Goal: Task Accomplishment & Management: Use online tool/utility

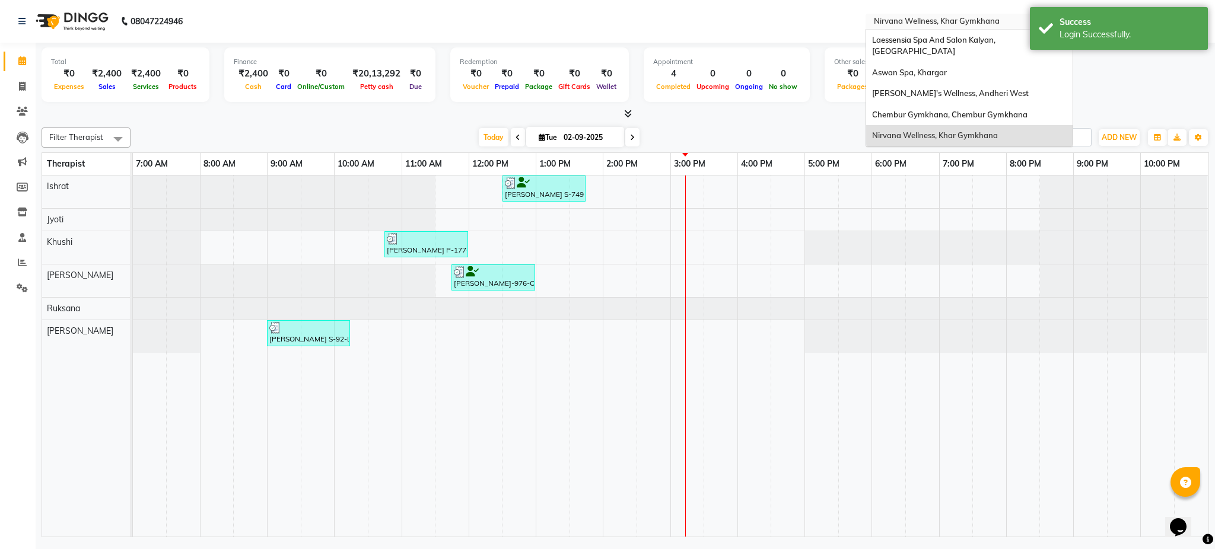
click at [932, 23] on input "text" at bounding box center [957, 23] width 172 height 12
click at [913, 68] on span "Aswan Spa, Khargar" at bounding box center [909, 72] width 75 height 9
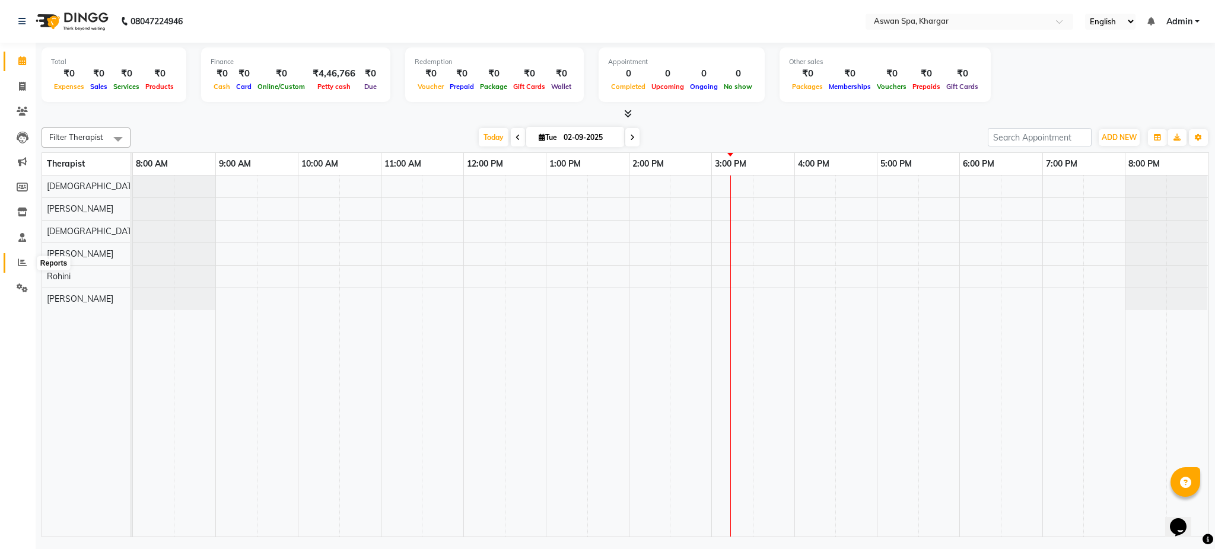
click at [24, 258] on icon at bounding box center [22, 262] width 9 height 9
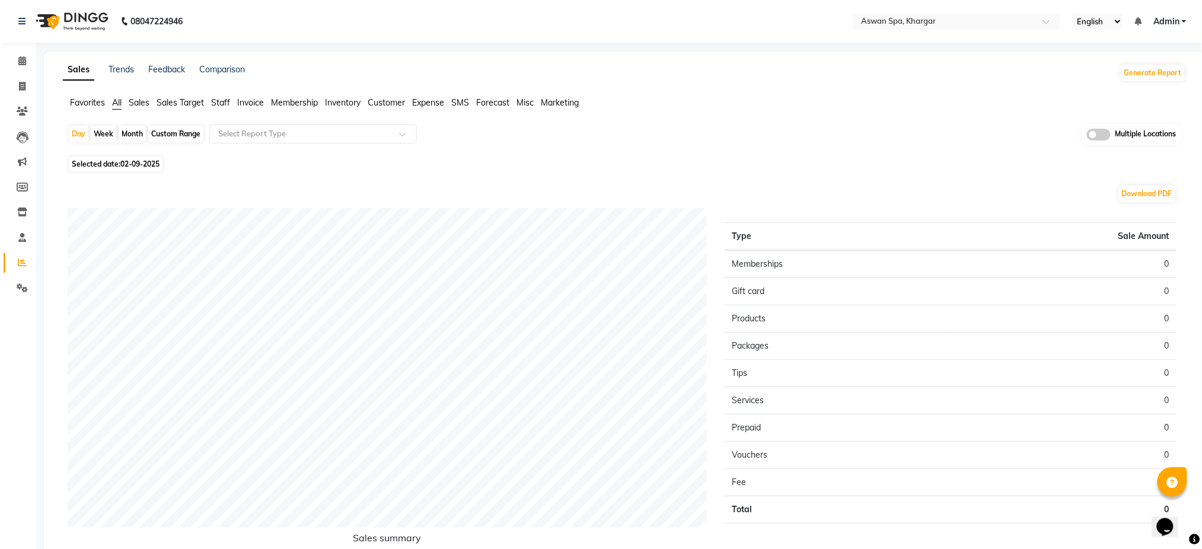
click at [288, 106] on span "Membership" at bounding box center [294, 102] width 47 height 11
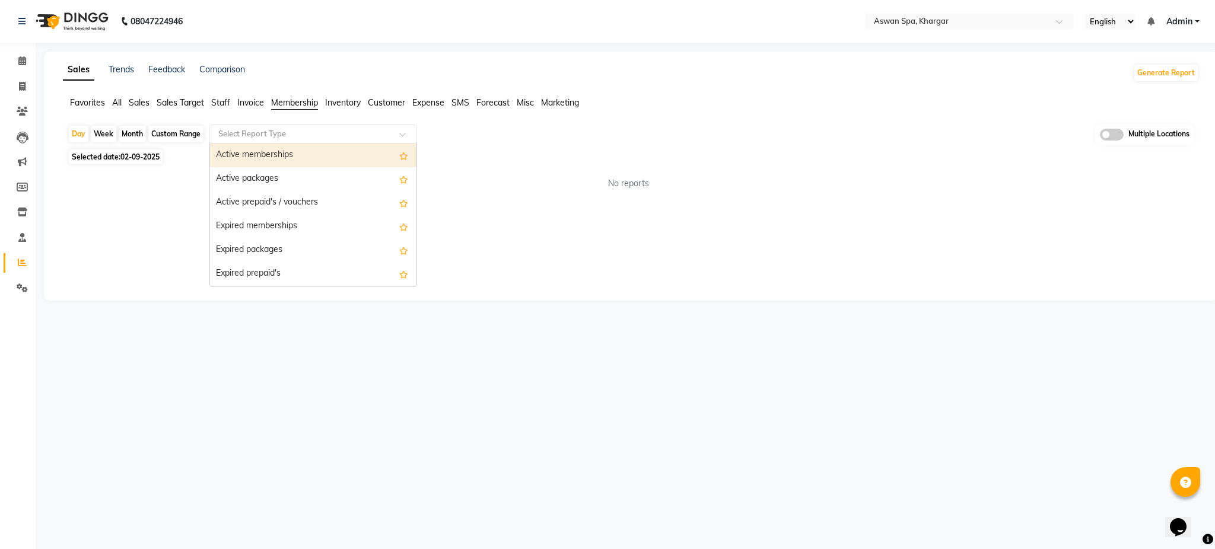
click at [288, 132] on input "text" at bounding box center [301, 134] width 171 height 12
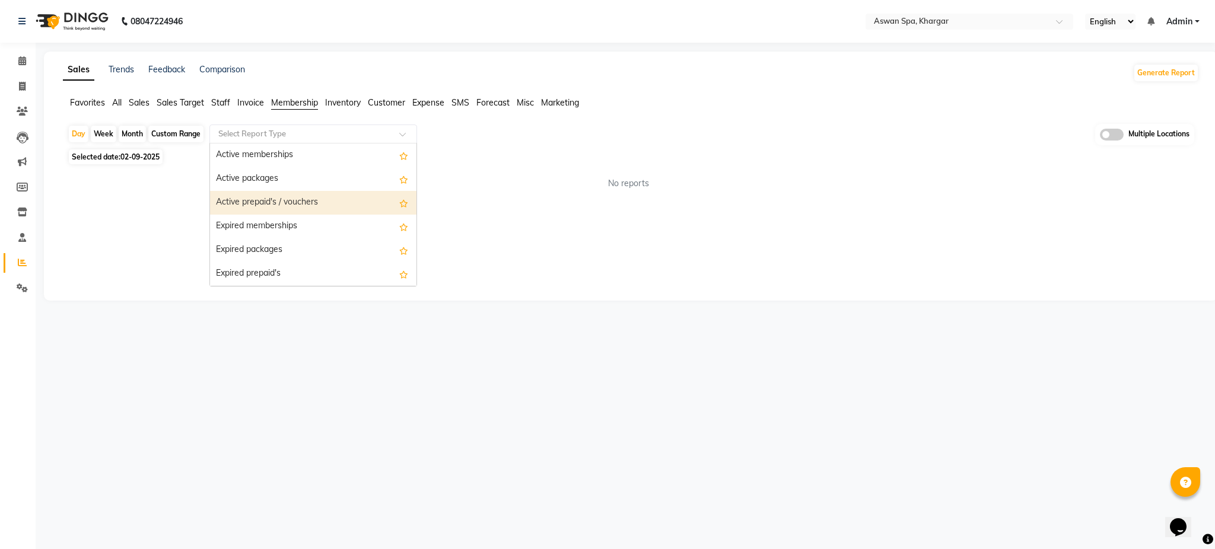
click at [305, 205] on div "Active prepaid's / vouchers" at bounding box center [313, 203] width 206 height 24
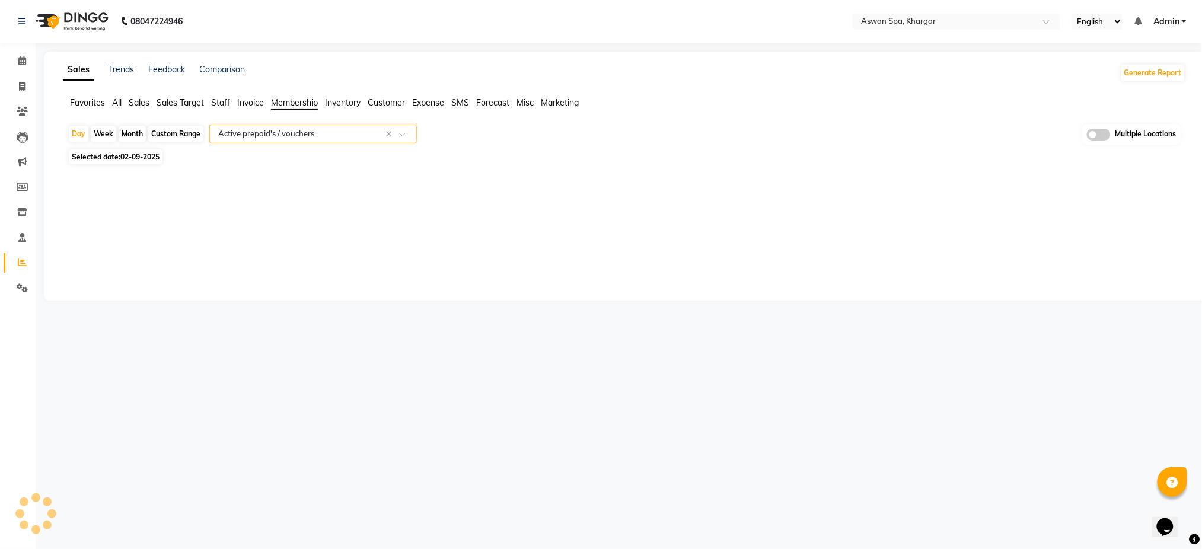
select select "full_report"
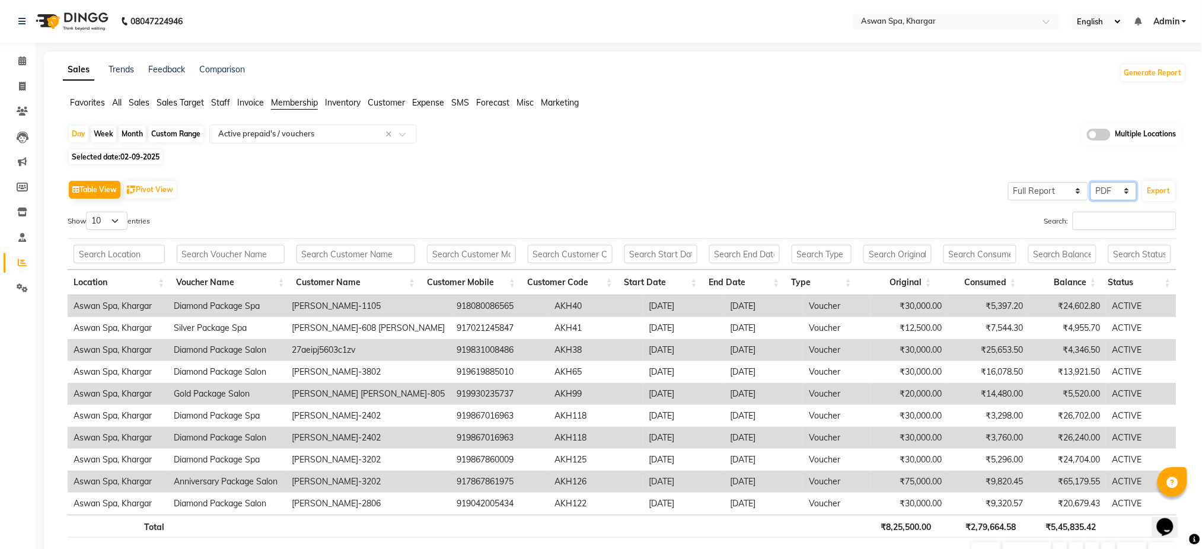
click at [1117, 192] on select "Select CSV PDF" at bounding box center [1114, 191] width 46 height 18
select select "csv"
click at [1092, 182] on select "Select CSV PDF" at bounding box center [1114, 191] width 46 height 18
click at [1171, 189] on button "Export" at bounding box center [1159, 191] width 33 height 20
click at [16, 65] on span at bounding box center [22, 62] width 21 height 14
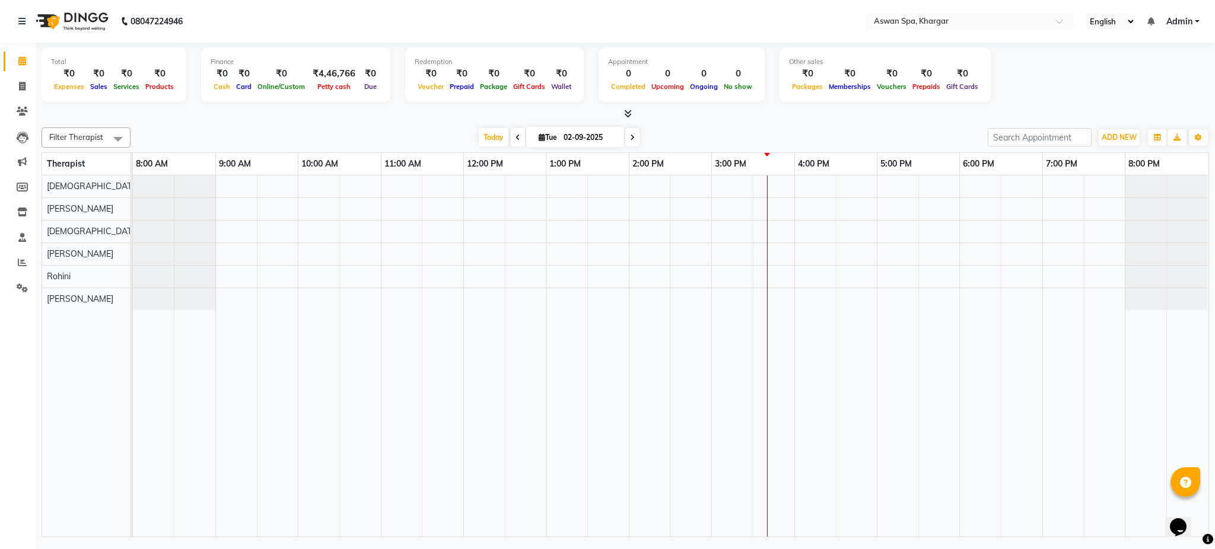
click at [584, 131] on input "02-09-2025" at bounding box center [589, 138] width 59 height 18
select select "9"
select select "2025"
click at [554, 174] on select "Jan Feb Mar Apr May Jun Jul Aug Sep Oct Nov Dec" at bounding box center [542, 174] width 45 height 18
select select "8"
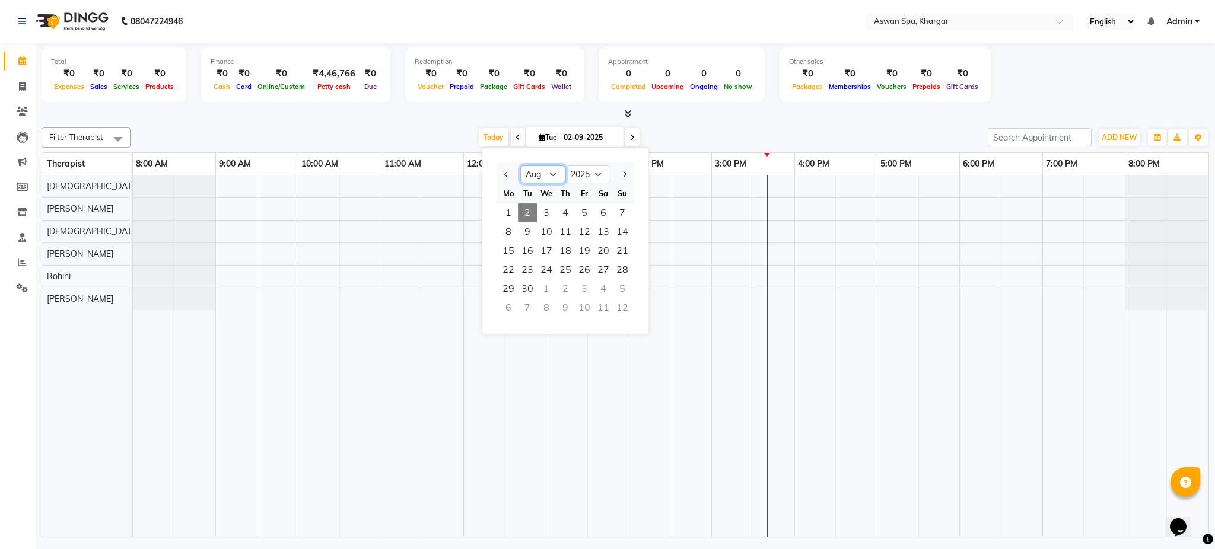
click at [520, 165] on select "Jan Feb Mar Apr May Jun Jul Aug Sep Oct Nov Dec" at bounding box center [542, 174] width 45 height 18
click at [602, 287] on span "30" at bounding box center [603, 288] width 19 height 19
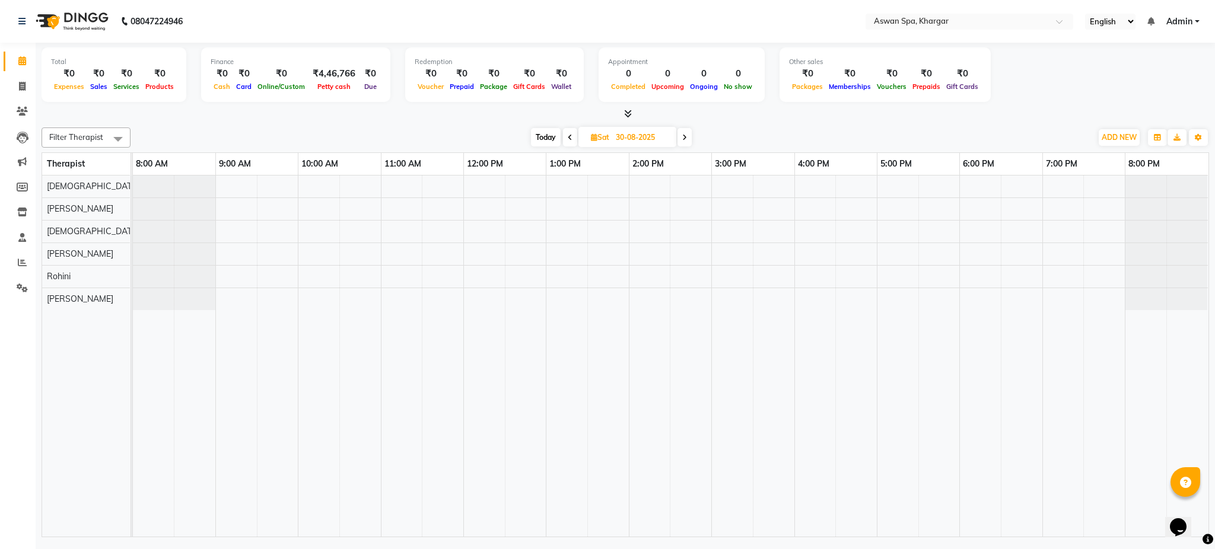
click at [683, 141] on icon at bounding box center [684, 137] width 5 height 7
type input "31-08-2025"
